Goal: Task Accomplishment & Management: Use online tool/utility

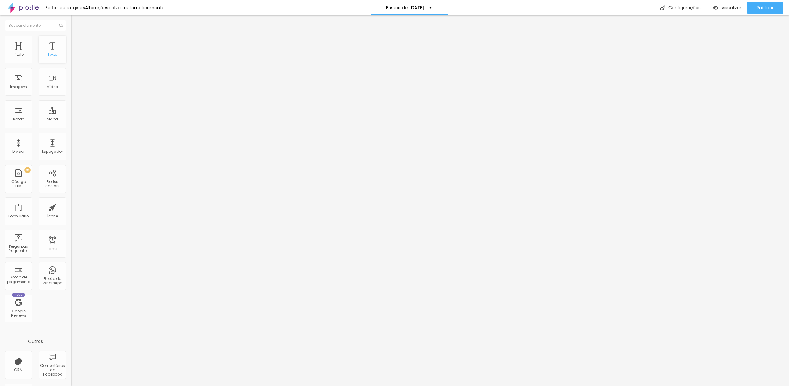
click at [49, 48] on div "Texto" at bounding box center [53, 50] width 28 height 28
click at [71, 59] on button "button" at bounding box center [75, 56] width 9 height 6
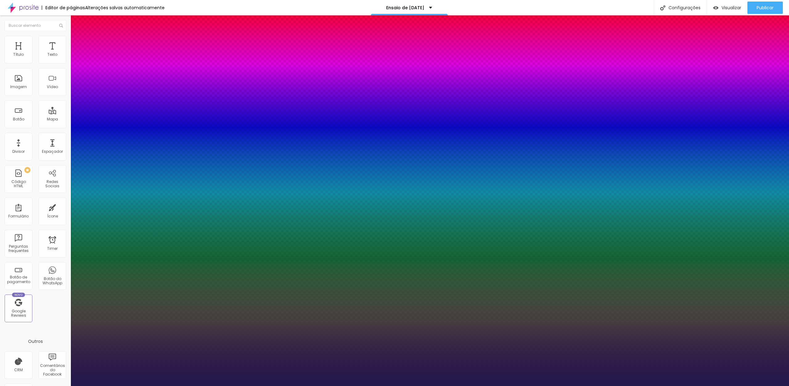
type input "1"
type input "15"
type input "1"
type input "16"
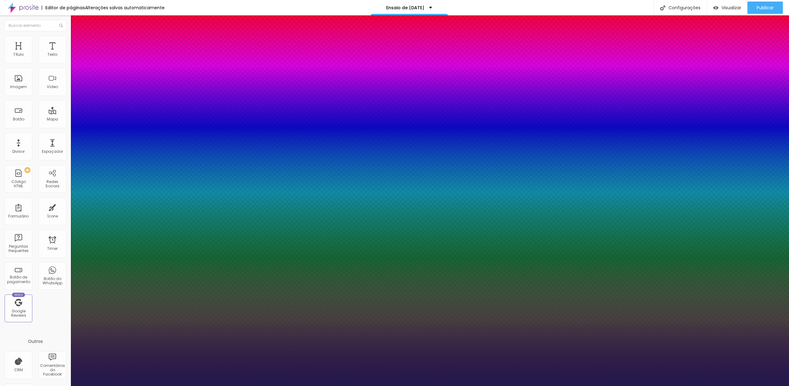
type input "16"
type input "1"
type input "18"
type input "1"
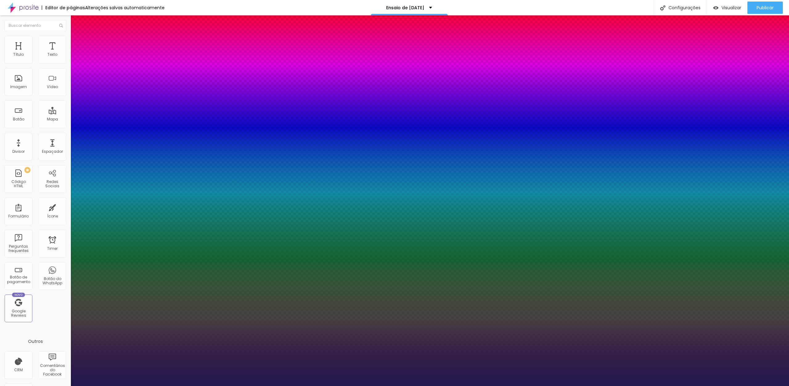
type input "23"
type input "1"
type input "26"
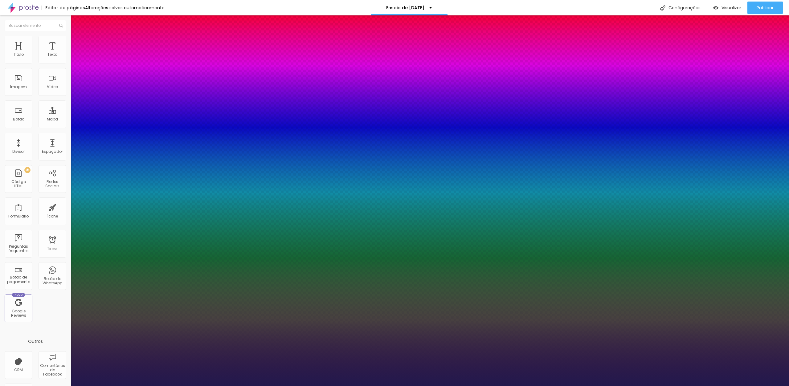
type input "1"
type input "29"
type input "1"
type input "30"
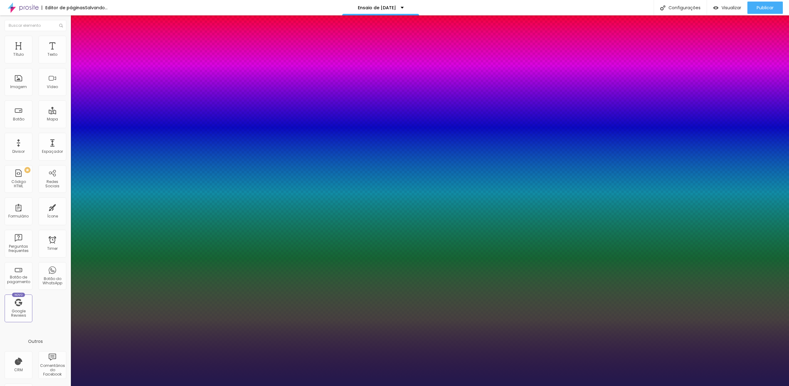
type input "30"
type input "1"
type input "31"
type input "1"
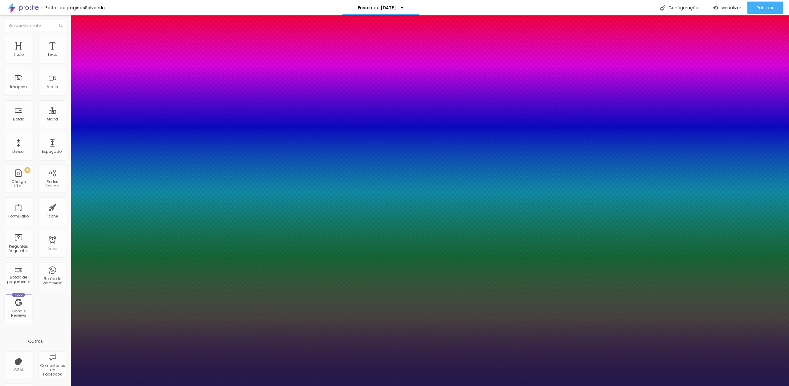
type input "32"
type input "1"
type input "33"
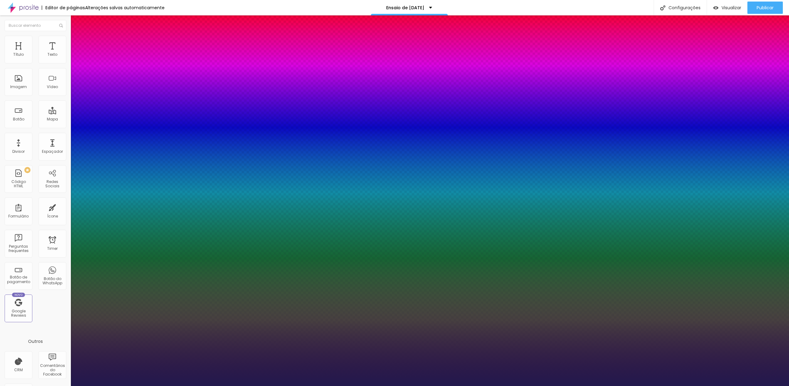
type input "1"
type input "34"
type input "1"
type input "35"
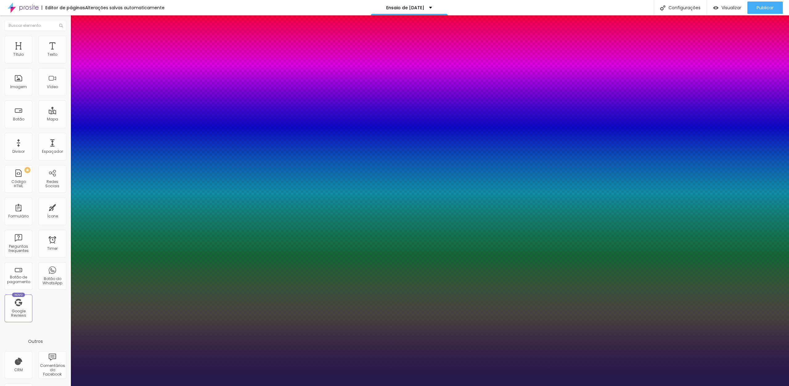
type input "35"
type input "1"
type input "36"
type input "1"
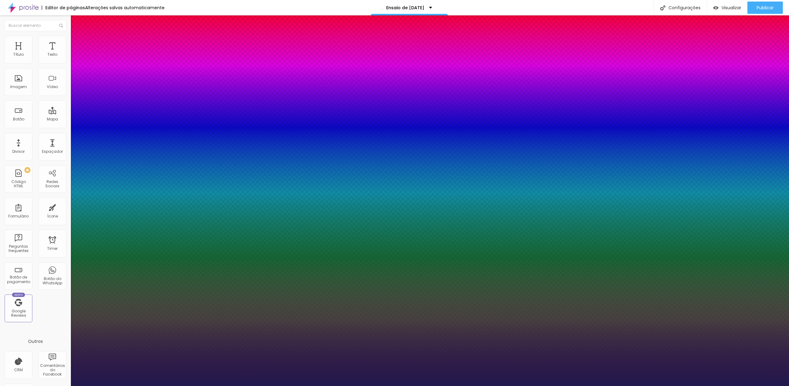
type input "37"
type input "1"
type input "38"
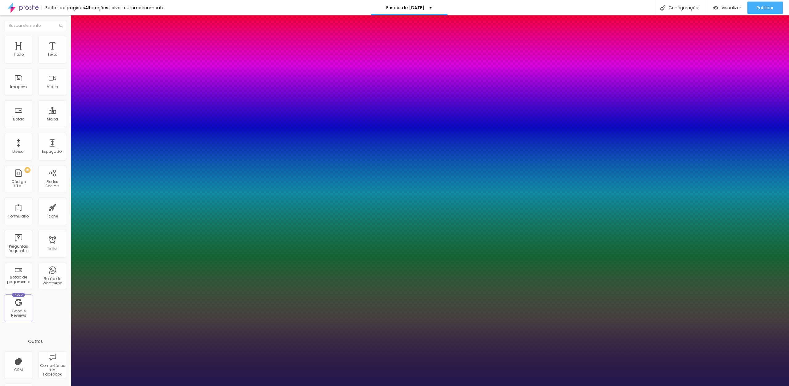
type input "1"
type input "39"
type input "1"
type input "40"
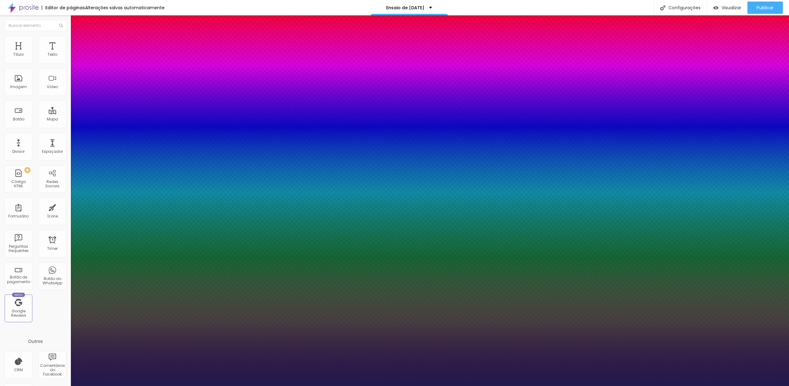
type input "40"
type input "1"
type input "39"
type input "1"
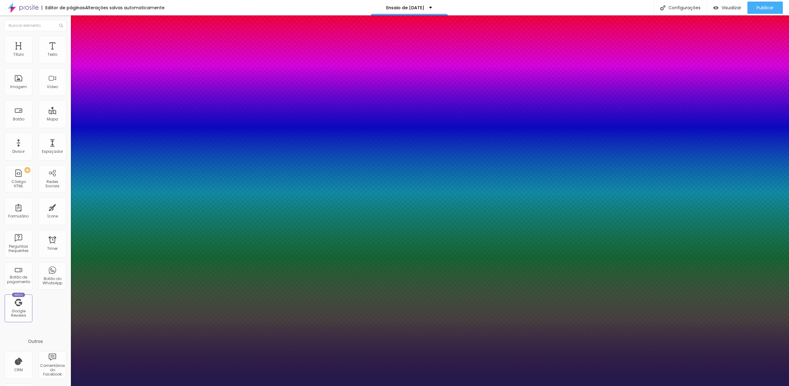
type input "38"
type input "1"
type input "37"
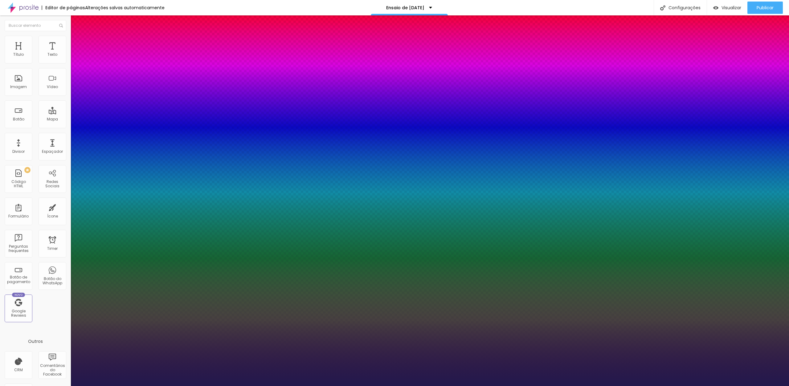
type input "1"
type input "36"
type input "1"
type input "35"
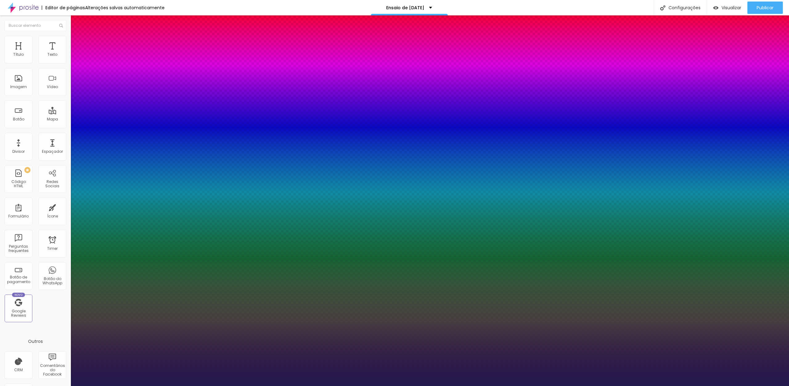
type input "35"
type input "1"
type input "34"
type input "1"
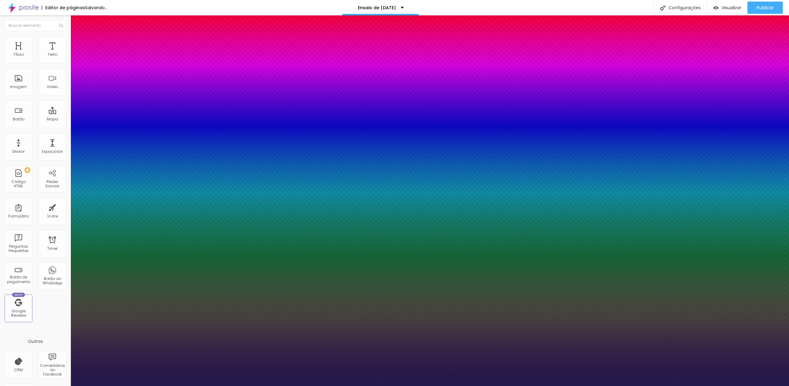
type input "35"
type input "1"
drag, startPoint x: 83, startPoint y: 103, endPoint x: 92, endPoint y: 100, distance: 9.6
type input "35"
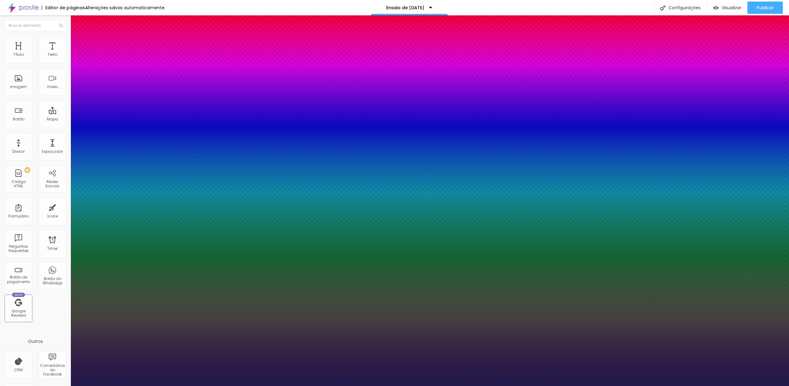
click at [351, 386] on div at bounding box center [394, 386] width 789 height 0
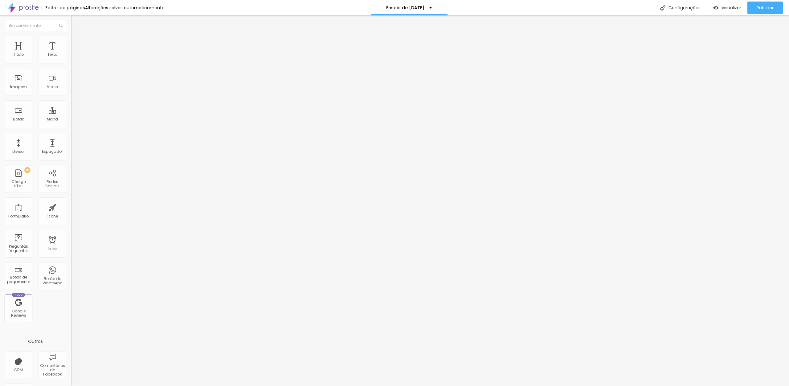
click at [71, 53] on span "Trocar imagem" at bounding box center [88, 50] width 34 height 5
click at [144, 386] on div at bounding box center [394, 390] width 789 height 0
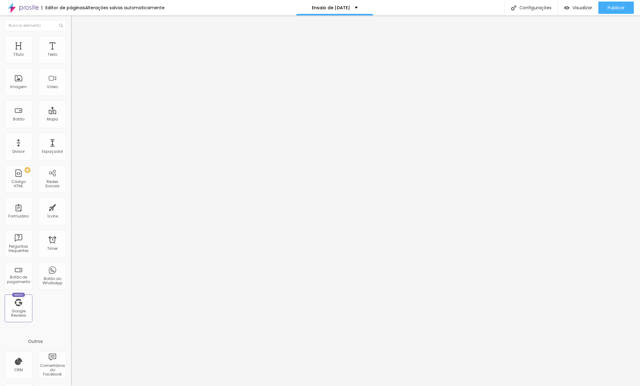
click at [71, 53] on span "Trocar imagem" at bounding box center [88, 50] width 34 height 5
click at [71, 80] on div "<!-- Widget em linha do Calendly - início --> < div class = "calendly-inline-wi…" at bounding box center [261, 75] width 381 height 43
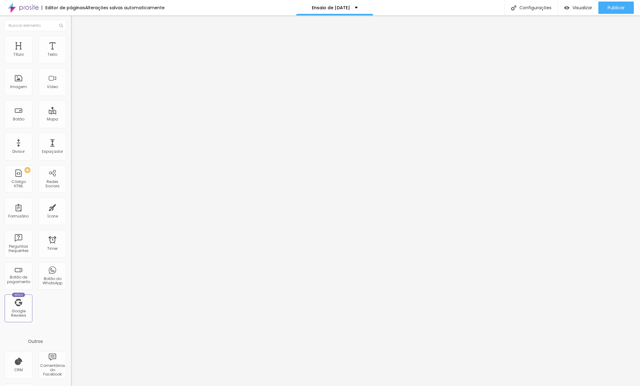
click at [71, 80] on div "<!-- Widget em linha do Calendly - início --> < div class = "calendly-inline-wi…" at bounding box center [261, 75] width 381 height 43
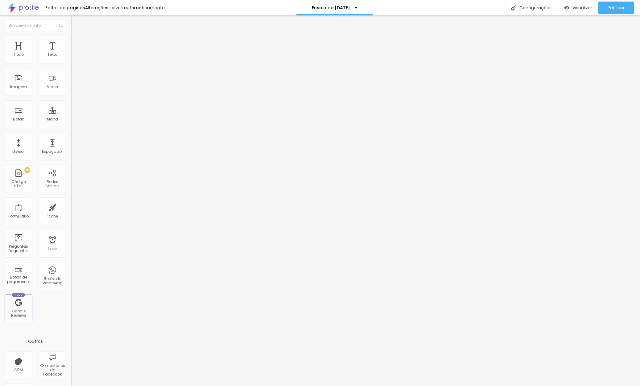
click at [71, 80] on div "<!-- Widget em linha do Calendly - início --> < div class = "calendly-inline-wi…" at bounding box center [261, 75] width 381 height 43
click at [606, 12] on button "Publicar" at bounding box center [615, 8] width 35 height 12
click at [578, 6] on span "Visualizar" at bounding box center [582, 7] width 20 height 5
click at [573, 9] on span "Visualizar" at bounding box center [582, 7] width 20 height 5
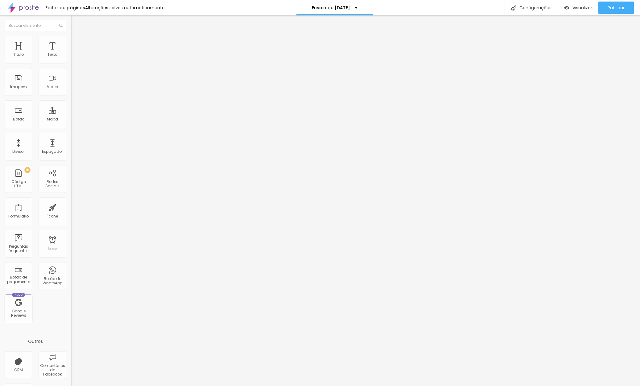
click at [71, 58] on input "[STREET_ADDRESS][PERSON_NAME]" at bounding box center [108, 55] width 74 height 6
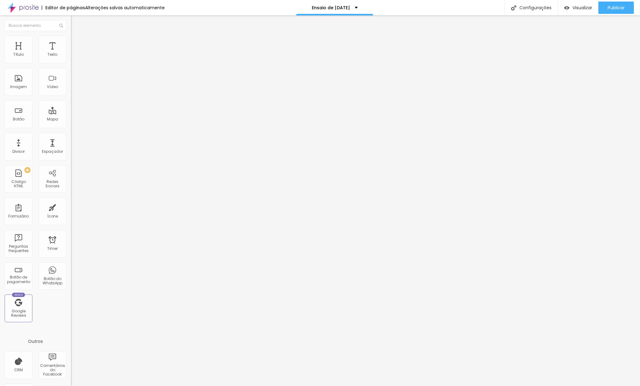
paste input "Padre [PERSON_NAME], 195"
type input "[STREET_ADDRESS][PERSON_NAME]"
